Goal: Transaction & Acquisition: Purchase product/service

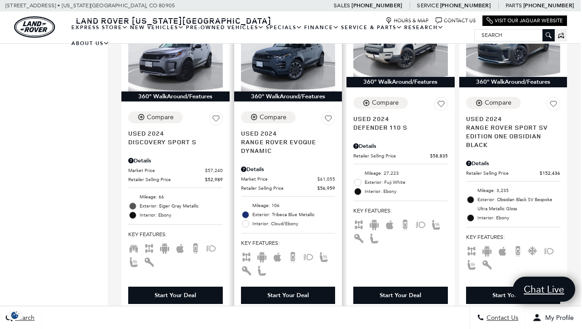
scroll to position [864, 1]
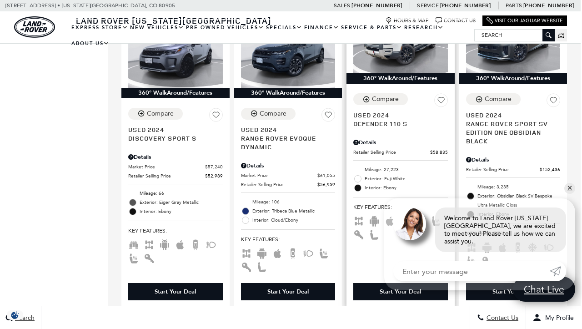
click at [403, 111] on span "Used 2024" at bounding box center [398, 115] width 88 height 9
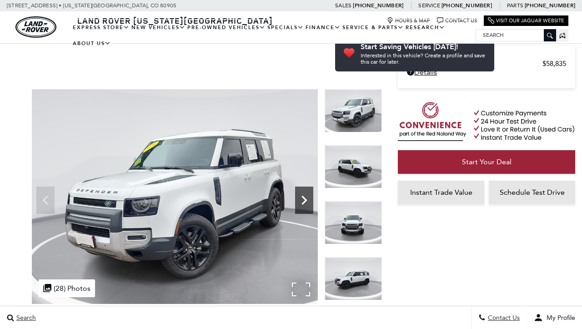
click at [301, 191] on icon "Next" at bounding box center [304, 200] width 18 height 18
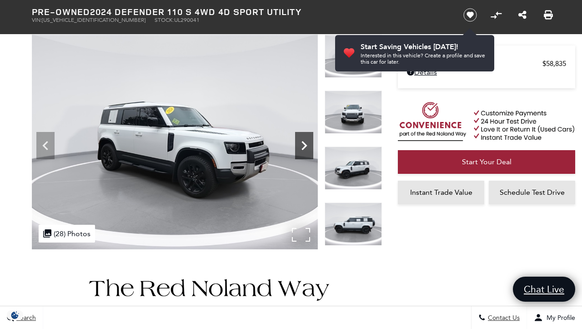
scroll to position [55, 0]
click at [301, 145] on icon "Next" at bounding box center [304, 145] width 18 height 18
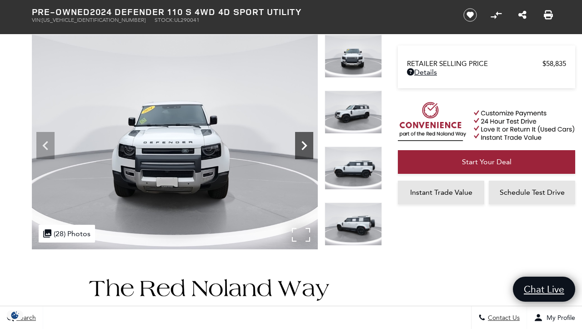
scroll to position [0, 0]
click at [301, 145] on icon "Next" at bounding box center [304, 145] width 18 height 18
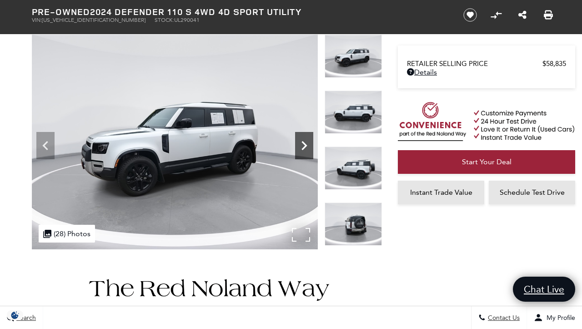
click at [301, 145] on icon "Next" at bounding box center [304, 145] width 18 height 18
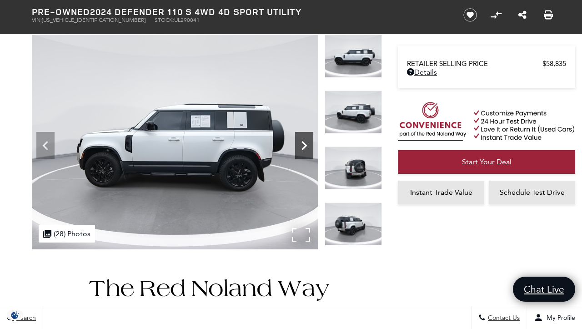
click at [301, 145] on icon "Next" at bounding box center [304, 145] width 18 height 18
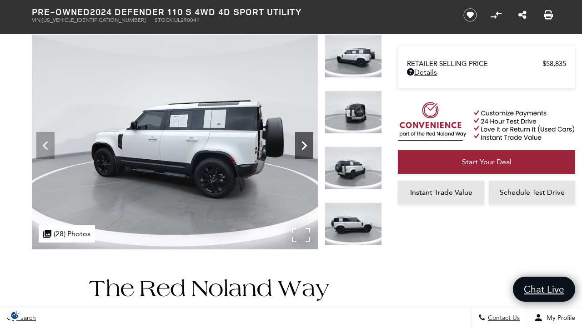
click at [301, 145] on icon "Next" at bounding box center [304, 145] width 18 height 18
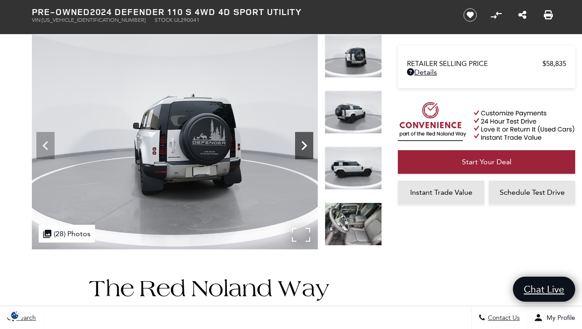
click at [301, 145] on icon "Next" at bounding box center [304, 145] width 18 height 18
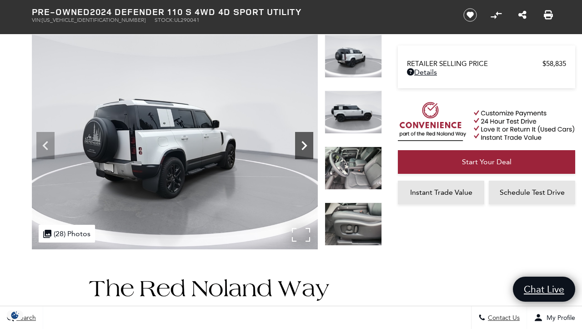
click at [301, 145] on icon "Next" at bounding box center [304, 145] width 18 height 18
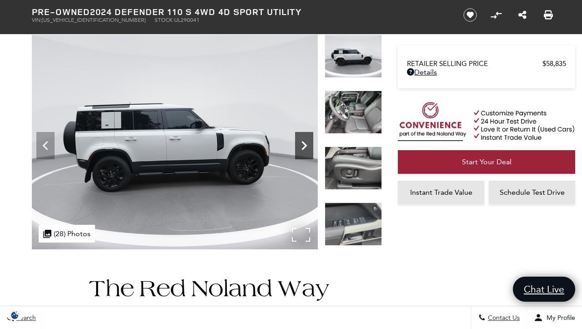
click at [301, 145] on icon "Next" at bounding box center [304, 145] width 18 height 18
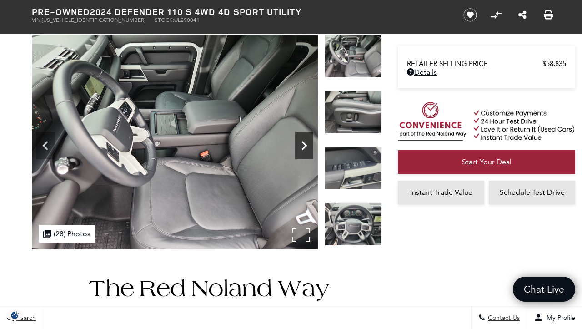
click at [301, 145] on icon "Next" at bounding box center [304, 145] width 18 height 18
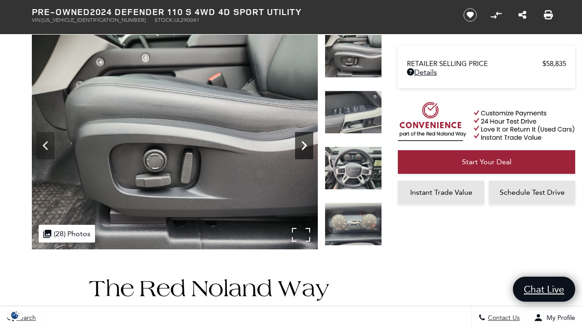
click at [301, 145] on icon "Next" at bounding box center [304, 145] width 18 height 18
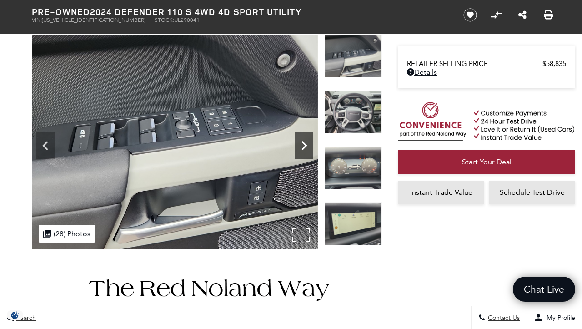
click at [301, 145] on icon "Next" at bounding box center [304, 145] width 18 height 18
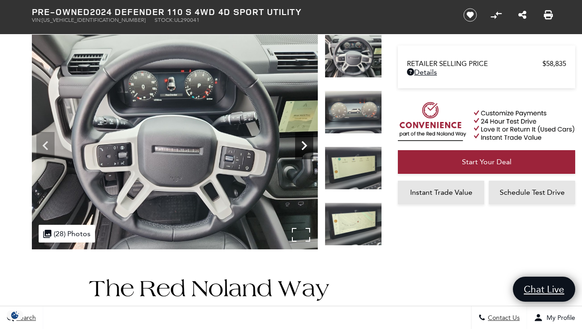
click at [301, 145] on icon "Next" at bounding box center [304, 145] width 18 height 18
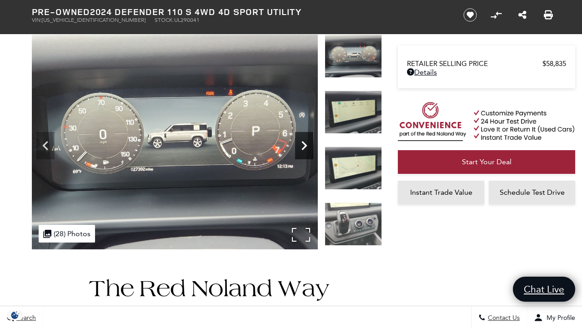
click at [301, 145] on icon "Next" at bounding box center [304, 145] width 18 height 18
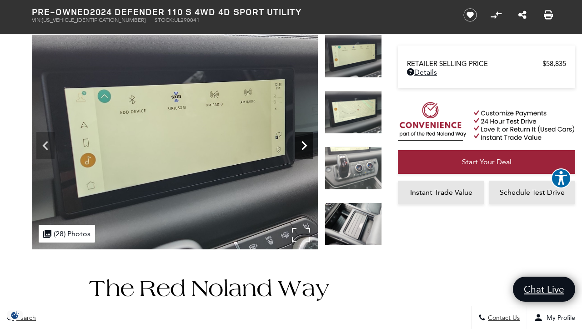
click at [301, 145] on icon "Next" at bounding box center [304, 145] width 18 height 18
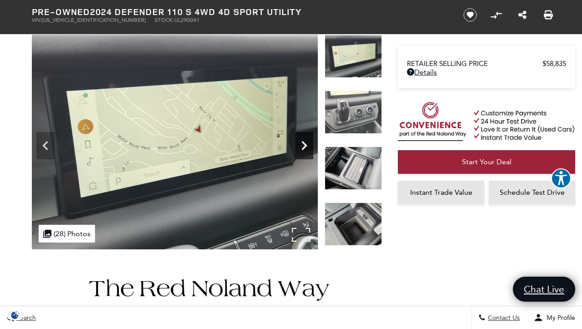
click at [301, 145] on icon "Next" at bounding box center [304, 145] width 18 height 18
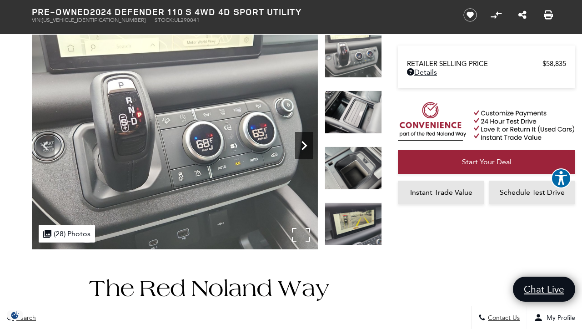
click at [301, 145] on icon "Next" at bounding box center [304, 145] width 18 height 18
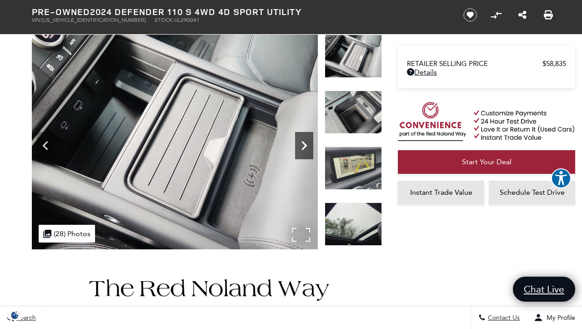
click at [301, 145] on icon "Next" at bounding box center [304, 145] width 18 height 18
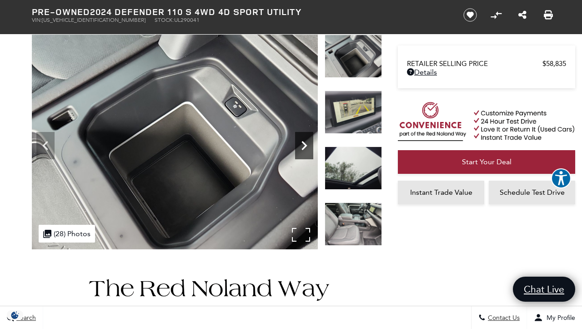
click at [301, 145] on icon "Next" at bounding box center [304, 145] width 18 height 18
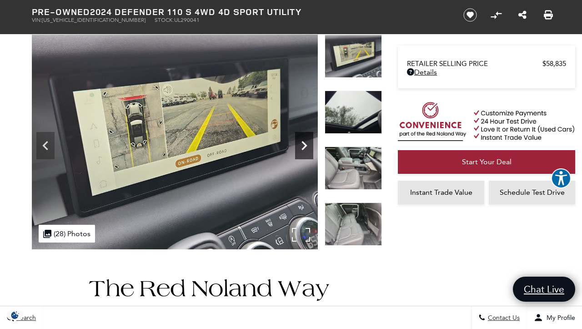
click at [301, 145] on icon "Next" at bounding box center [304, 145] width 18 height 18
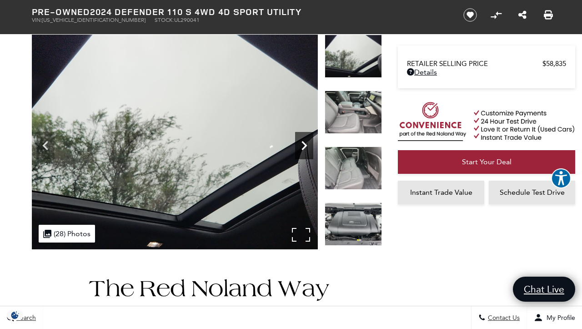
click at [301, 145] on icon "Next" at bounding box center [304, 145] width 18 height 18
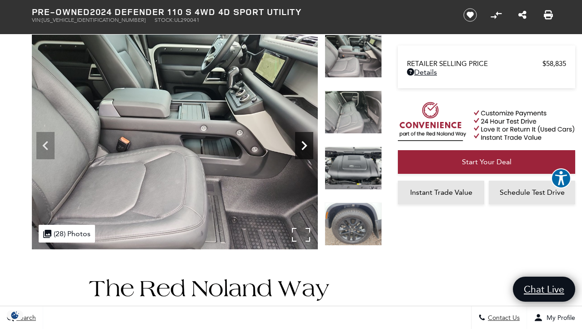
click at [301, 145] on icon "Next" at bounding box center [304, 145] width 18 height 18
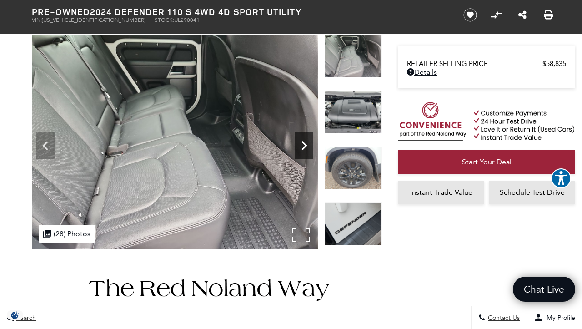
click at [301, 145] on icon "Next" at bounding box center [304, 145] width 18 height 18
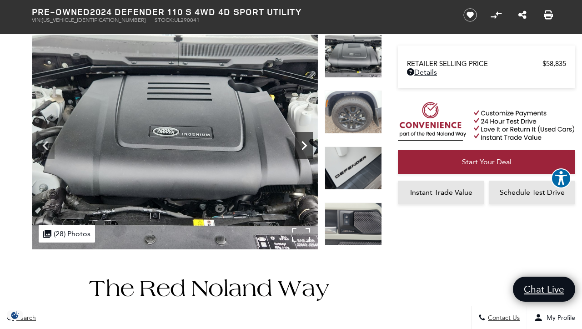
click at [301, 145] on icon "Next" at bounding box center [304, 145] width 18 height 18
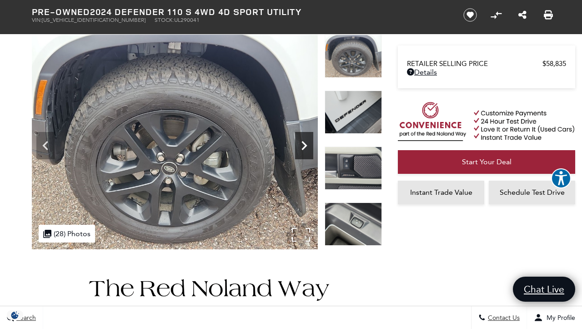
click at [301, 145] on icon "Next" at bounding box center [304, 145] width 18 height 18
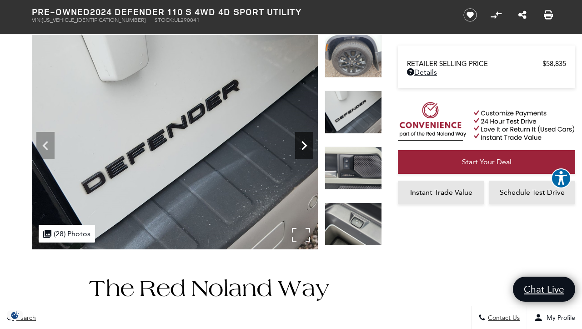
click at [301, 145] on icon "Next" at bounding box center [304, 145] width 18 height 18
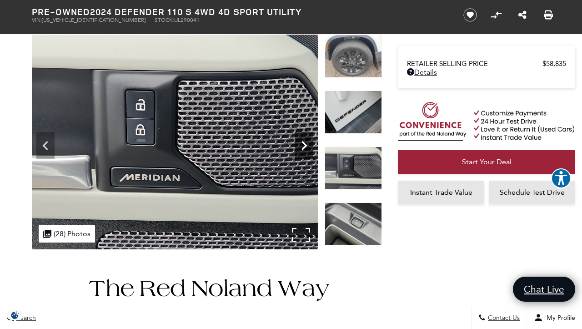
click at [301, 145] on icon "Next" at bounding box center [304, 145] width 18 height 18
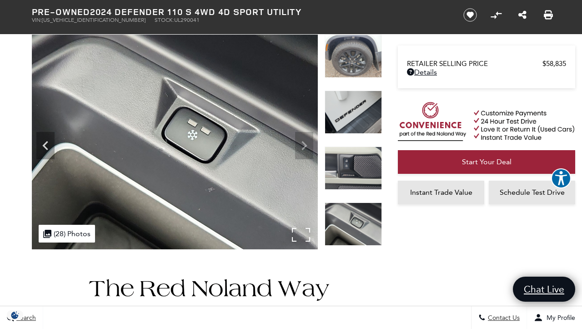
click at [301, 145] on img at bounding box center [175, 142] width 286 height 215
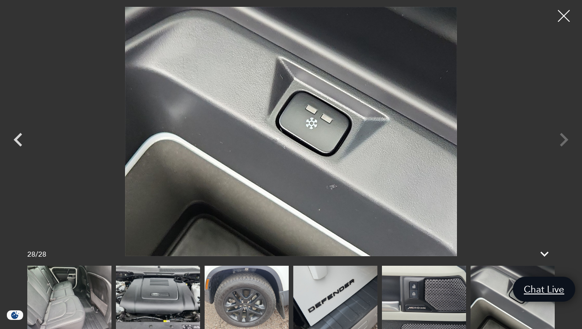
click at [564, 17] on div at bounding box center [564, 16] width 24 height 24
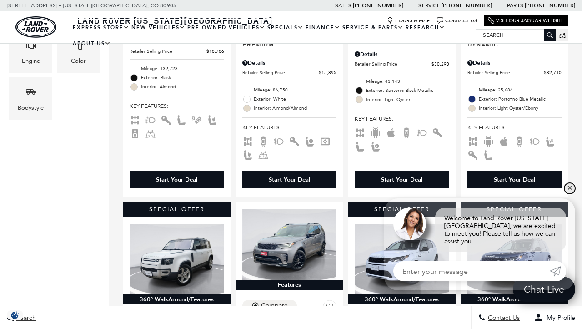
click at [568, 192] on link "✕" at bounding box center [570, 188] width 11 height 11
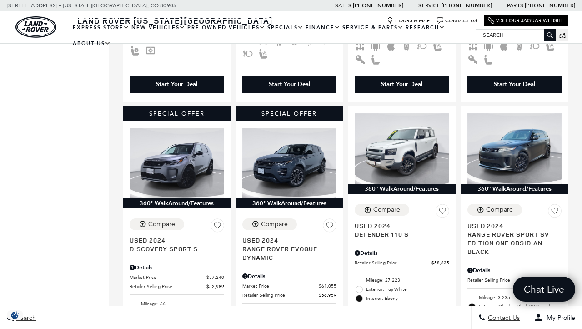
scroll to position [742, 0]
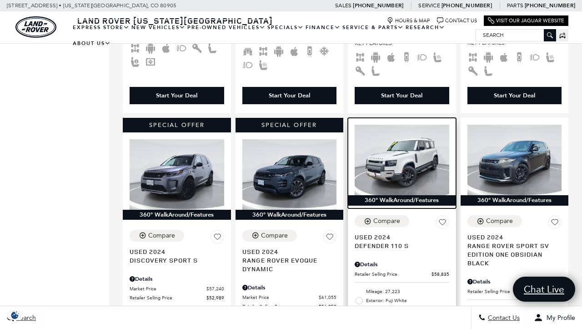
click at [399, 139] on img at bounding box center [402, 160] width 95 height 71
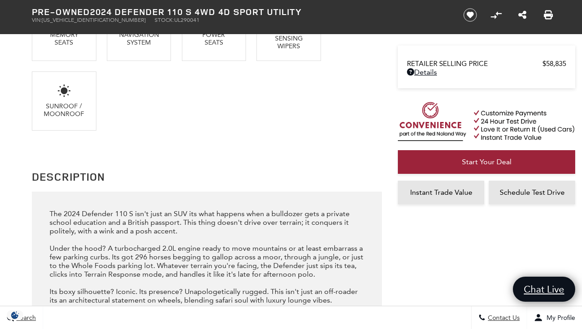
scroll to position [910, 0]
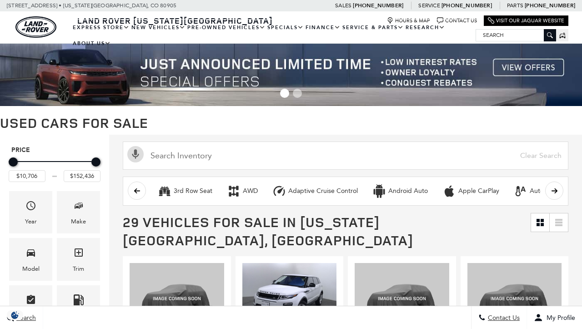
scroll to position [268, 0]
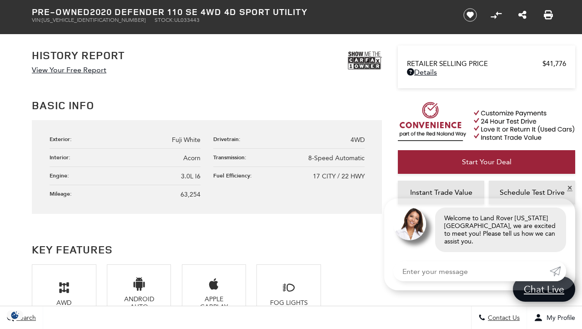
scroll to position [495, 0]
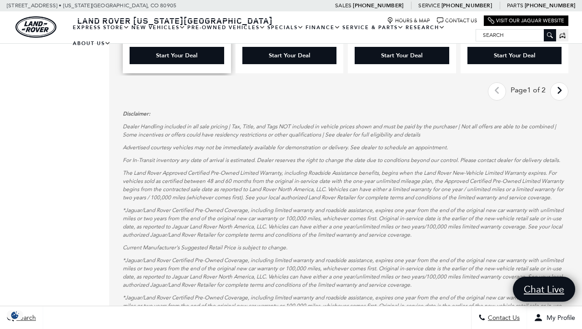
scroll to position [1720, 0]
